Goal: Complete application form

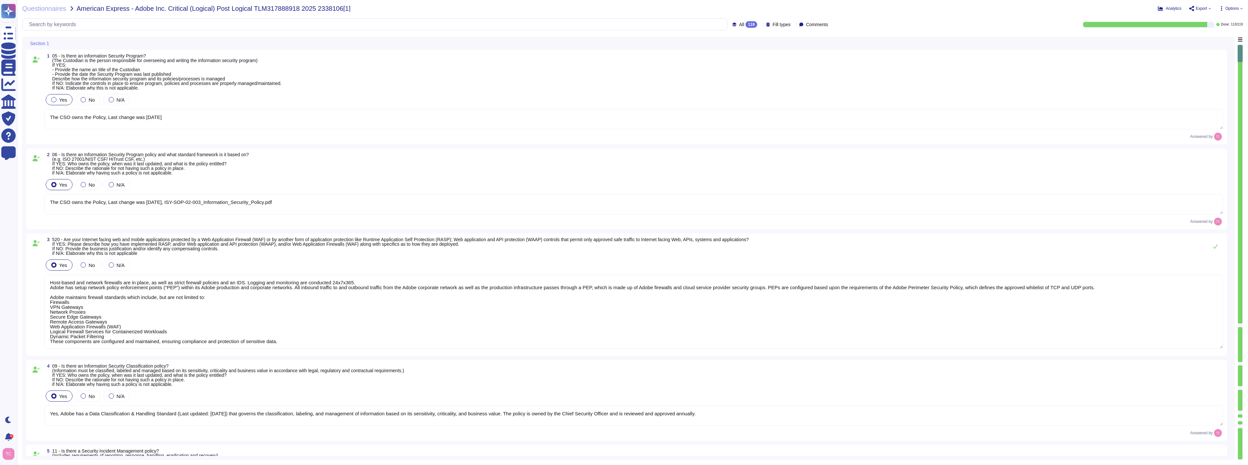
type textarea "The CSO owns the Policy, Last change was April 2025"
type textarea "The CSO owns the Policy, Last change was April 2025, ISY-SOP-02-003_Information…"
type textarea "Host-based and network firewalls are in place, as well as strict firewall polic…"
type textarea "Yes, Adobe has a Data Classification & Handling Standard (Last updated: Dec 202…"
type textarea "Information Security Incident Response Standard. Last updated: March 2025 Owner…"
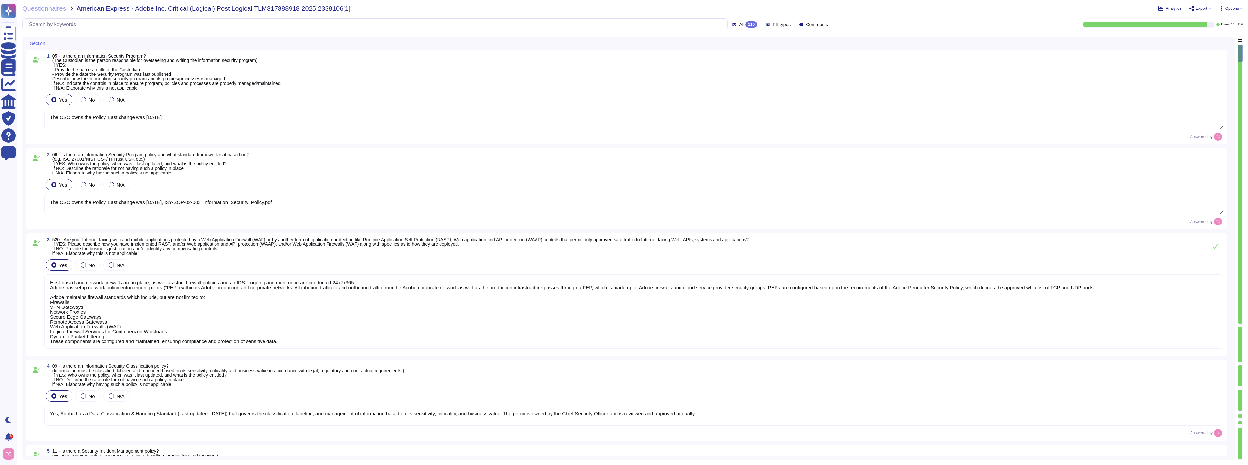
type textarea "Logical Access Account Standard, - December 2025 CSO owns the policy"
